Goal: Submit feedback/report problem

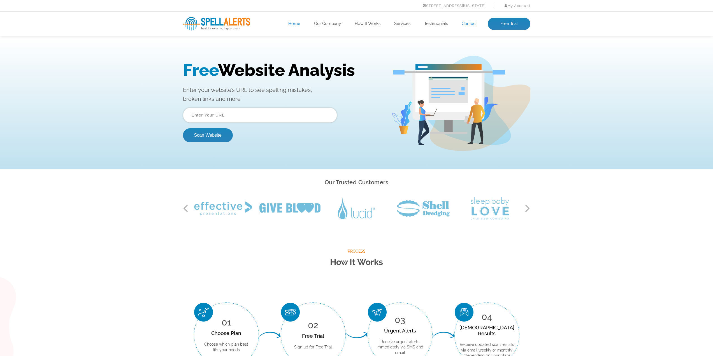
click at [469, 22] on link "Contact" at bounding box center [469, 24] width 15 height 6
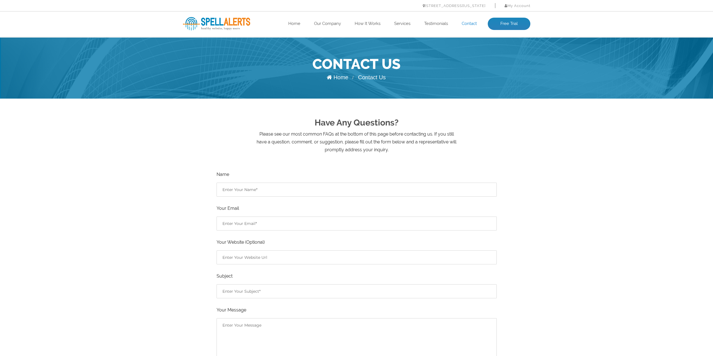
click at [135, 195] on div "Have Any Questions? Please see our most common FAQs at the bottom of this page …" at bounding box center [356, 341] width 713 height 485
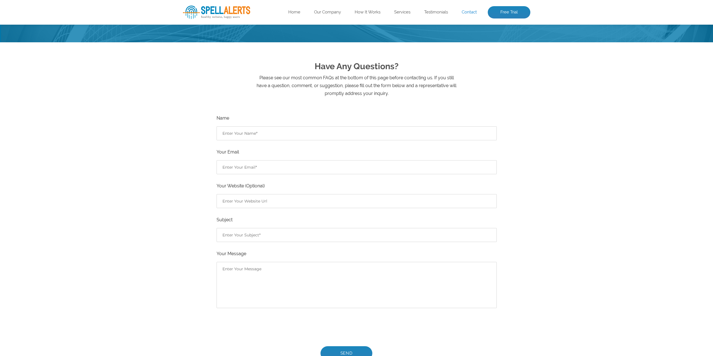
scroll to position [84, 0]
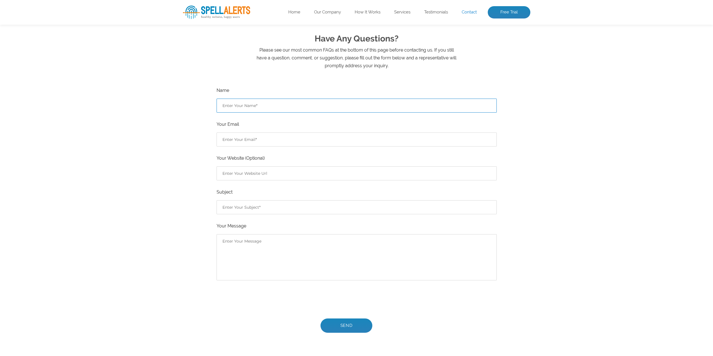
click at [270, 105] on input "Contact form" at bounding box center [357, 106] width 280 height 14
click at [278, 106] on input "Contact form" at bounding box center [357, 106] width 280 height 14
type input "BN"
type input "info@einsamebilder.de"
click at [272, 174] on input "Contact form" at bounding box center [357, 173] width 280 height 14
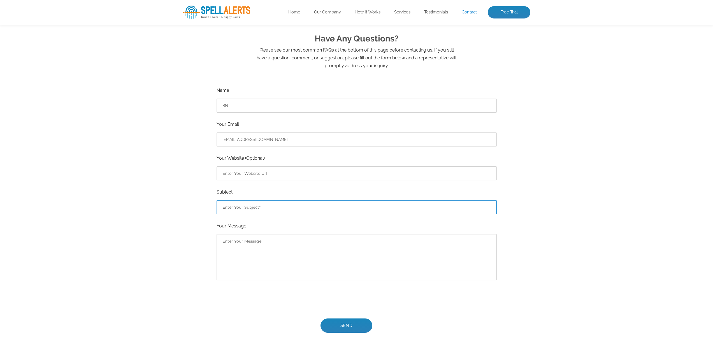
click at [277, 206] on input "Contact form" at bounding box center [357, 207] width 280 height 14
type input "You're Spamming?"
click at [172, 234] on div "Have Any Questions? Please see our most common FAQs at the bottom of this page …" at bounding box center [356, 257] width 713 height 485
click at [405, 58] on p "Please see our most common FAQs at the bottom of this page before contacting us…" at bounding box center [357, 58] width 202 height 24
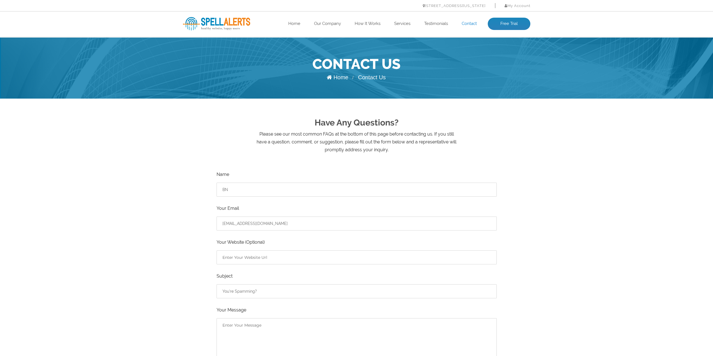
scroll to position [84, 0]
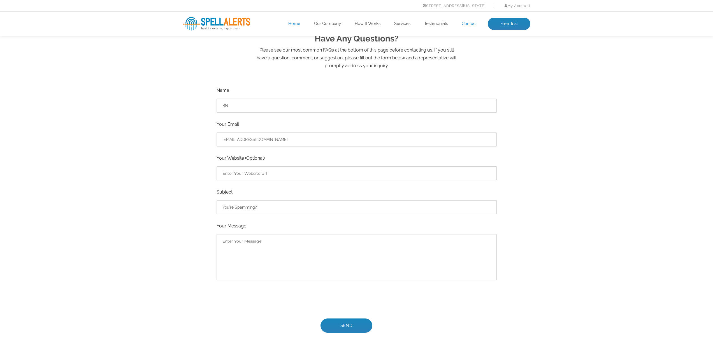
click at [295, 23] on link "Home" at bounding box center [294, 24] width 12 height 6
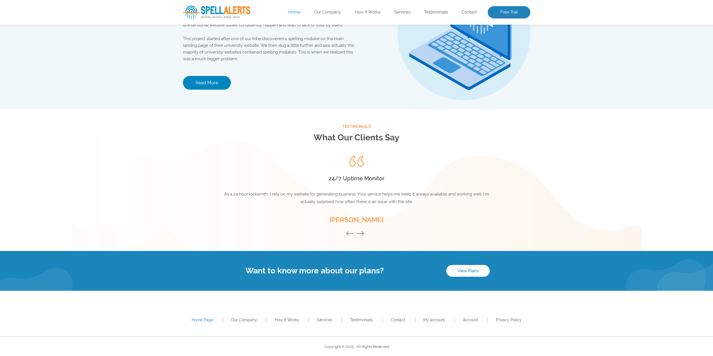
scroll to position [654, 0]
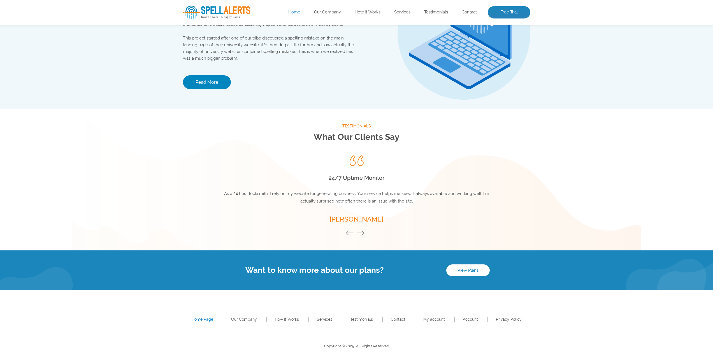
click at [355, 200] on span "I never realized myself and staff were such terrible spellers. You guys catch a…" at bounding box center [356, 197] width 275 height 13
click at [355, 199] on span "I never realized myself and staff were such terrible spellers. You guys catch a…" at bounding box center [356, 197] width 275 height 13
click at [363, 181] on h2 "Spelling Issues" at bounding box center [357, 178] width 280 height 10
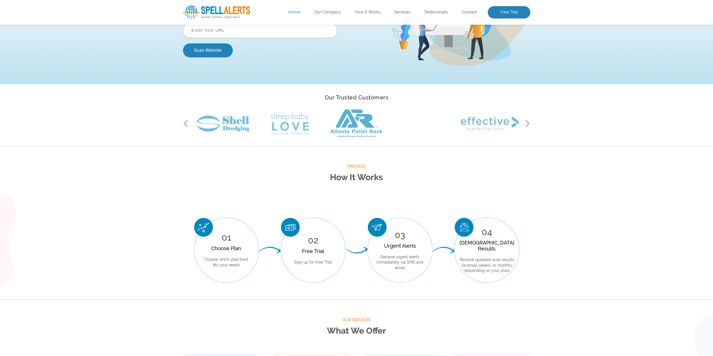
scroll to position [0, 0]
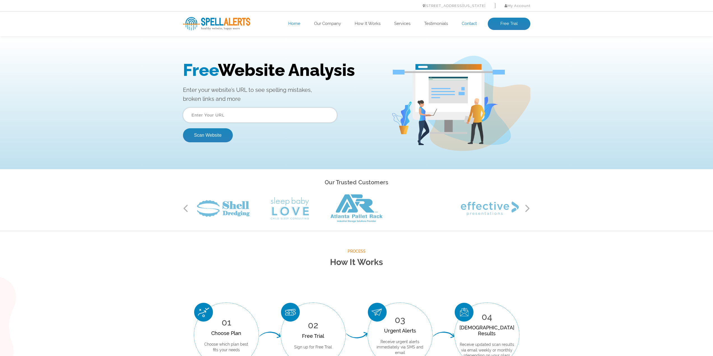
click at [473, 24] on link "Contact" at bounding box center [469, 24] width 15 height 6
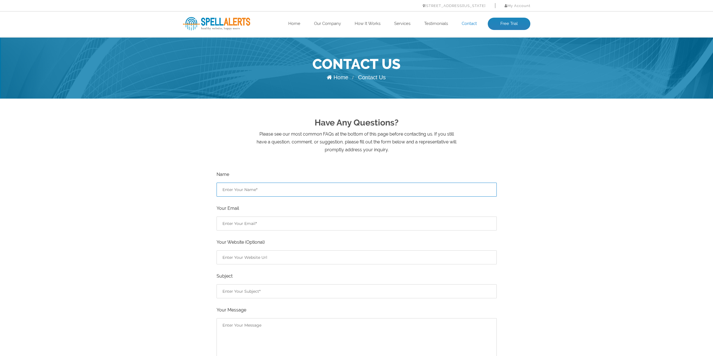
click at [272, 191] on input "Contact form" at bounding box center [357, 190] width 280 height 14
type input "Bernie"
type input "bernie.n@gmx.de"
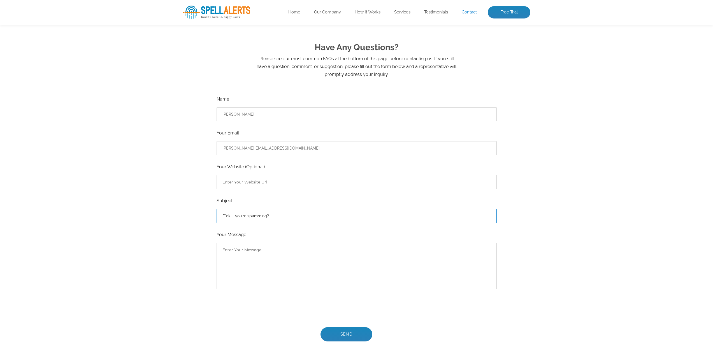
scroll to position [84, 0]
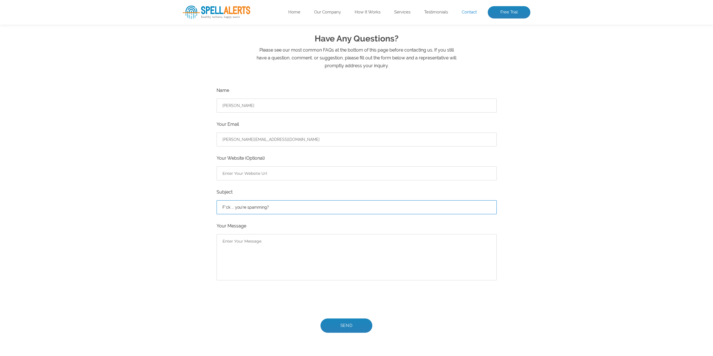
type input "F*ck ... you're spamming?"
click at [275, 263] on textarea "Contact form" at bounding box center [357, 257] width 280 height 46
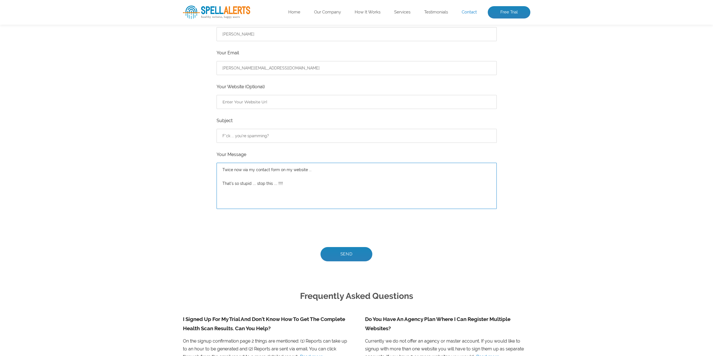
scroll to position [168, 0]
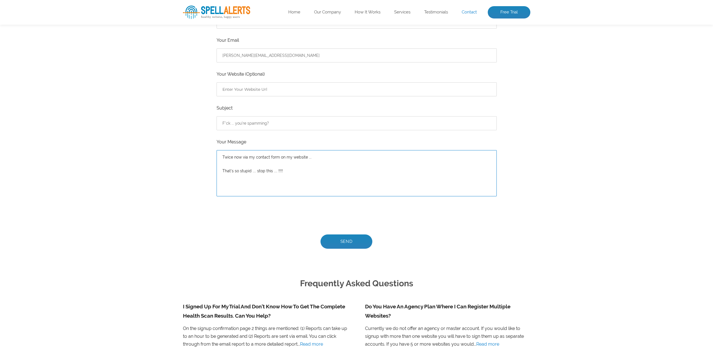
type textarea "Twice now via my contact form on my website ... That's so stupid .... stop this…"
click at [353, 242] on input "Send" at bounding box center [346, 241] width 52 height 14
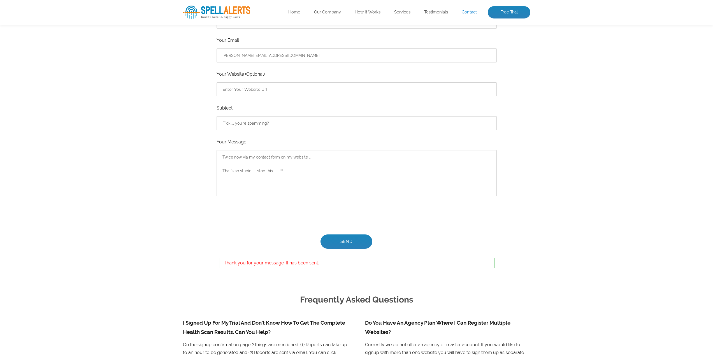
click at [165, 245] on div "Have Any Questions? Please see our most common FAQs at the bottom of this page …" at bounding box center [356, 181] width 713 height 501
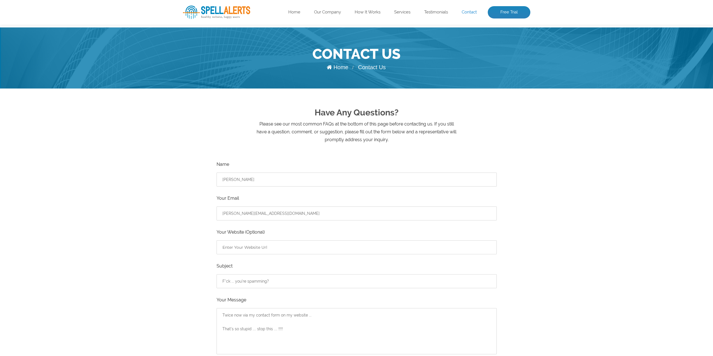
scroll to position [0, 0]
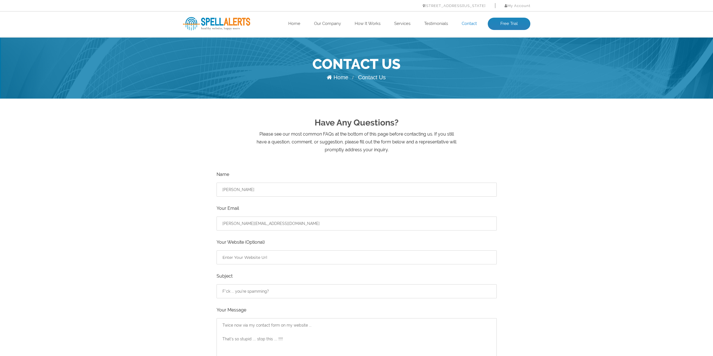
click at [547, 180] on div "Have Any Questions? Please see our most common FAQs at the bottom of this page …" at bounding box center [356, 349] width 713 height 501
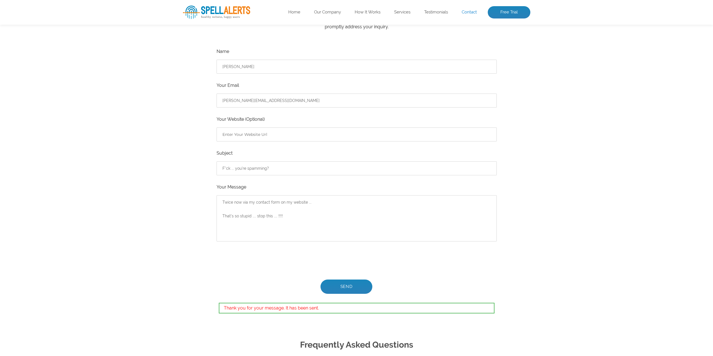
scroll to position [140, 0]
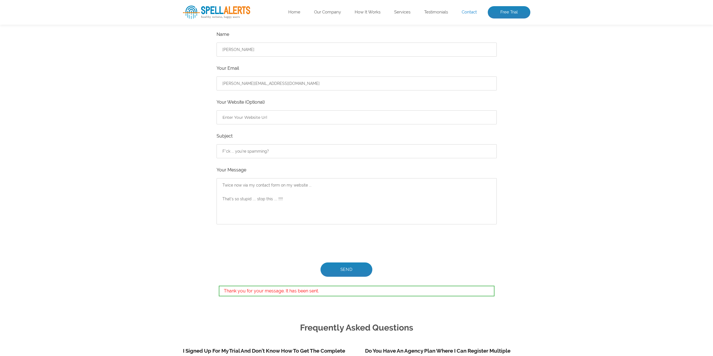
click at [179, 198] on div "Have Any Questions? Please see our most common FAQs at the bottom of this page …" at bounding box center [357, 138] width 356 height 359
click at [180, 213] on div "Have Any Questions? Please see our most common FAQs at the bottom of this page …" at bounding box center [357, 138] width 356 height 359
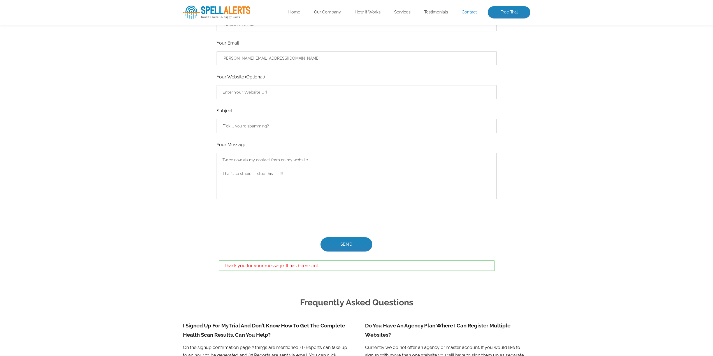
scroll to position [84, 0]
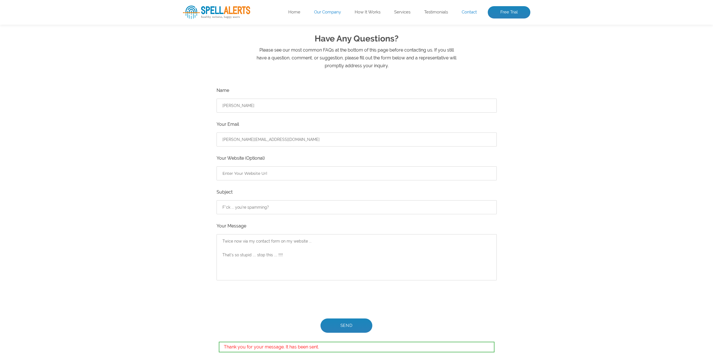
click at [332, 12] on link "Our Company" at bounding box center [327, 13] width 27 height 6
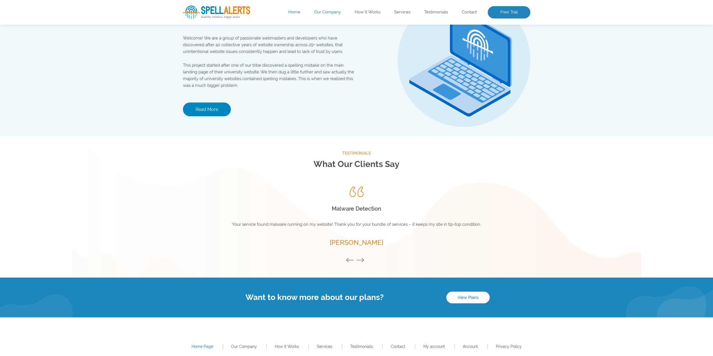
scroll to position [644, 0]
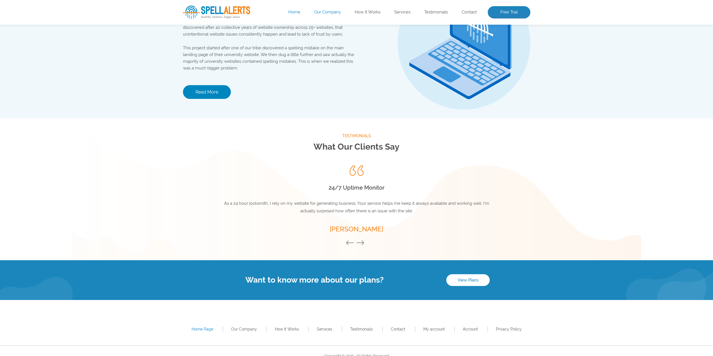
click at [350, 243] on button "Previous" at bounding box center [351, 243] width 11 height 6
click at [361, 242] on button "Next" at bounding box center [361, 243] width 11 height 6
click at [162, 207] on div "Testimonials What Our Clients Say Previous Uptime Monitoring I was very surpris…" at bounding box center [356, 190] width 713 height 142
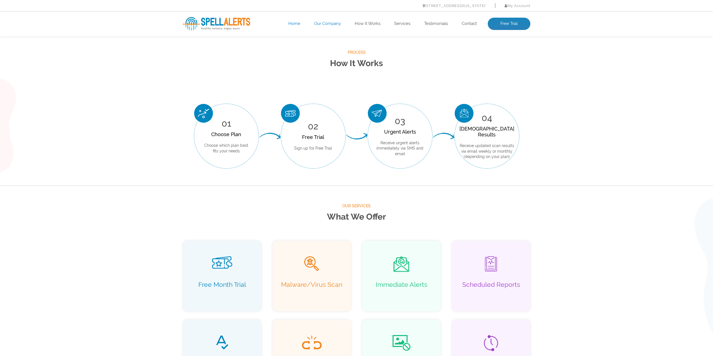
scroll to position [0, 0]
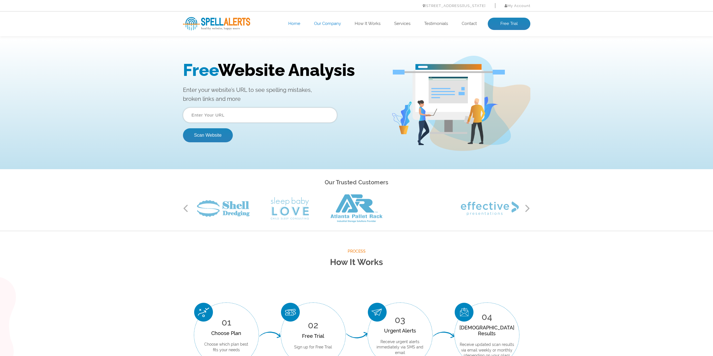
click at [135, 163] on div "Free Website Analysis Enter your website’s URL to see spelling mistakes, broken…" at bounding box center [356, 104] width 713 height 132
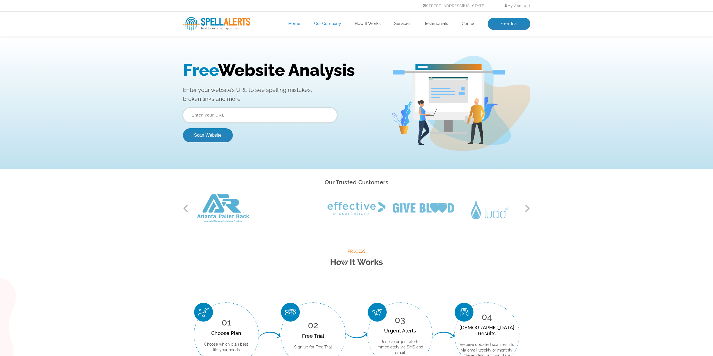
click at [102, 226] on div "Our Trusted Customers Previous Next" at bounding box center [356, 200] width 713 height 62
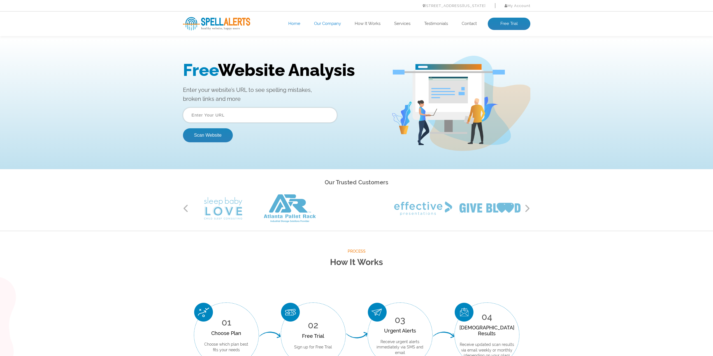
click at [135, 198] on div "Our Trusted Customers Previous Next" at bounding box center [356, 200] width 713 height 62
click at [230, 118] on input "text" at bounding box center [260, 115] width 154 height 15
click at [118, 146] on div "Free Website Analysis Enter your website’s URL to see spelling mistakes, broken…" at bounding box center [356, 104] width 713 height 132
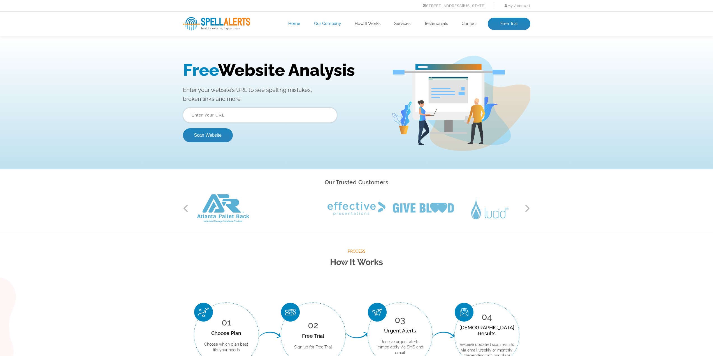
click at [203, 118] on input "text" at bounding box center [260, 115] width 154 height 15
type input "google.de"
click at [199, 138] on button "Scan Website" at bounding box center [208, 135] width 50 height 14
